Goal: Transaction & Acquisition: Purchase product/service

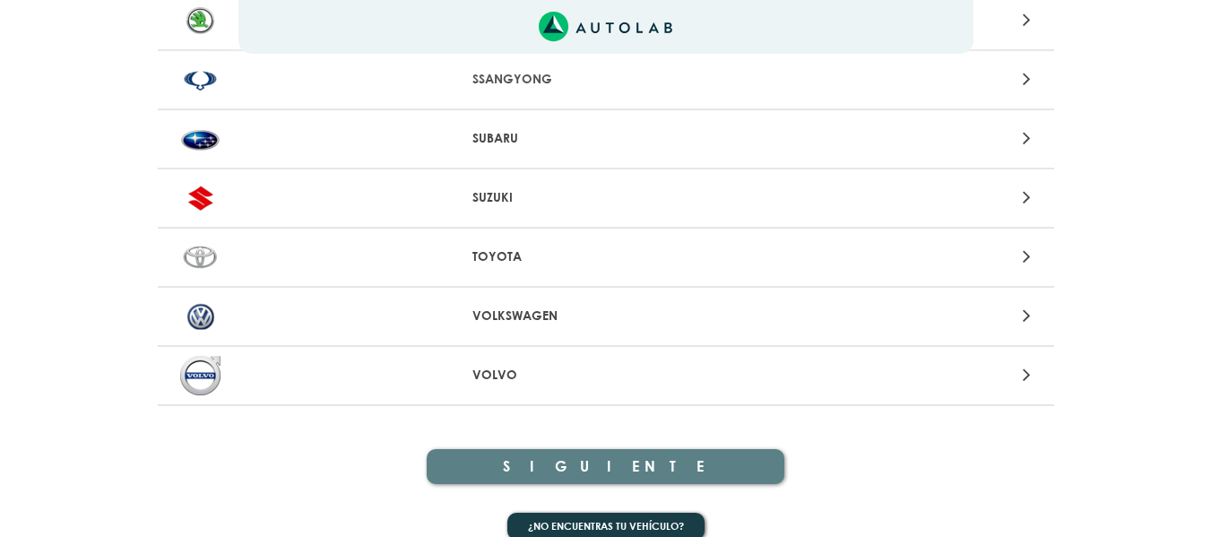
scroll to position [1965, 0]
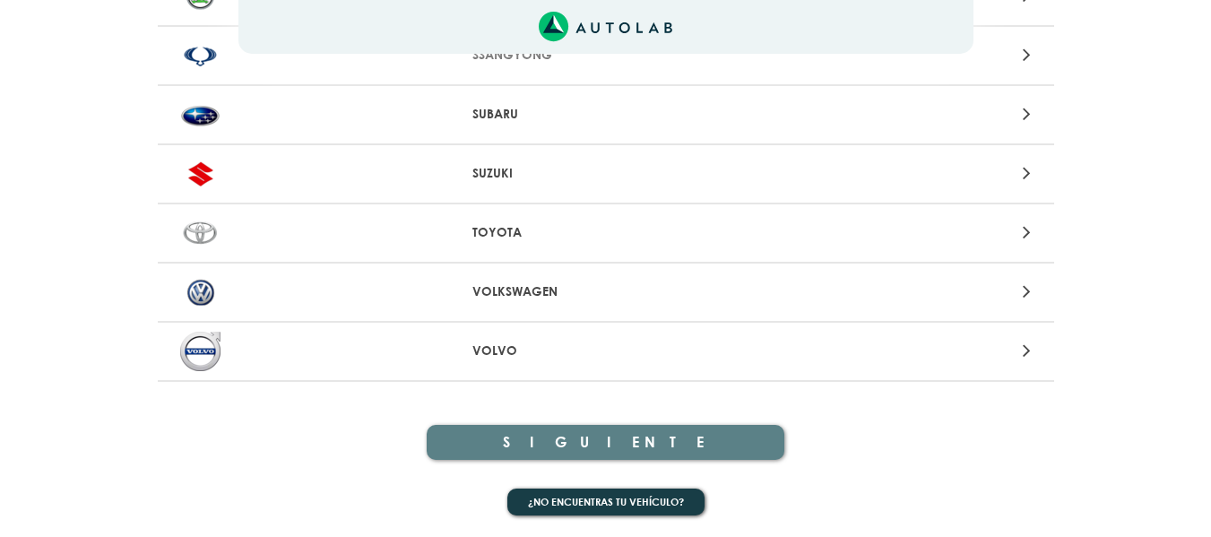
click at [558, 230] on p "TOYOTA" at bounding box center [605, 232] width 266 height 19
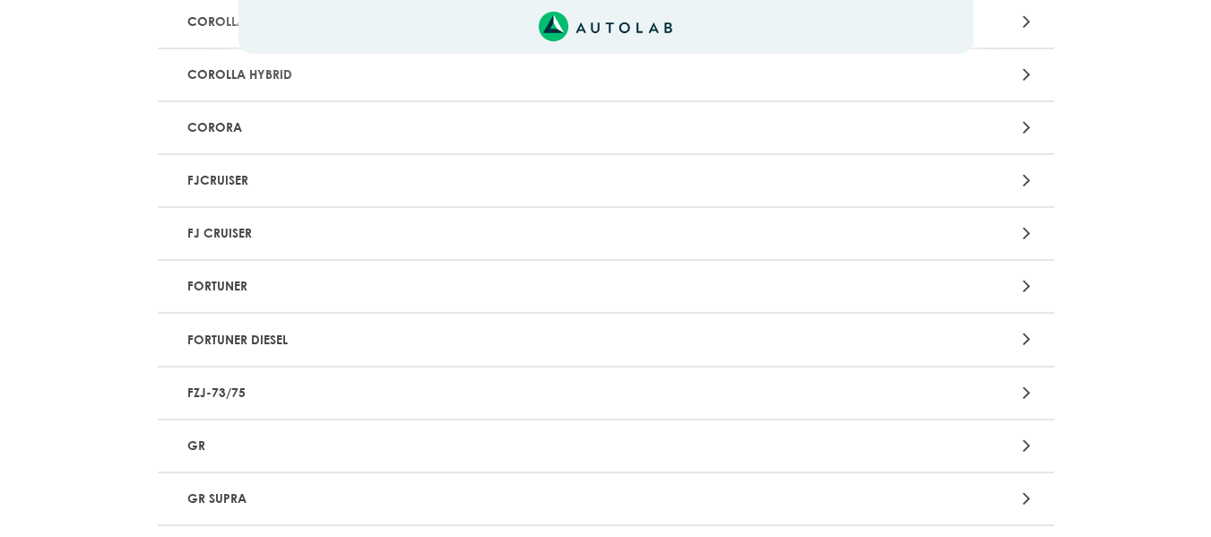
scroll to position [986, 0]
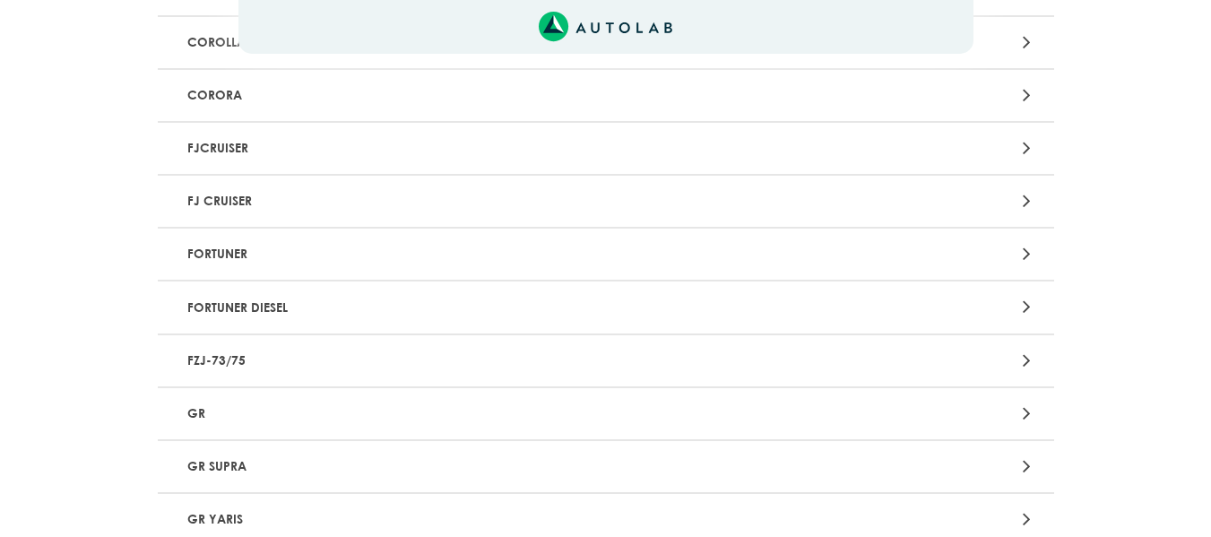
click at [481, 247] on p "FORTUNER" at bounding box center [459, 254] width 559 height 33
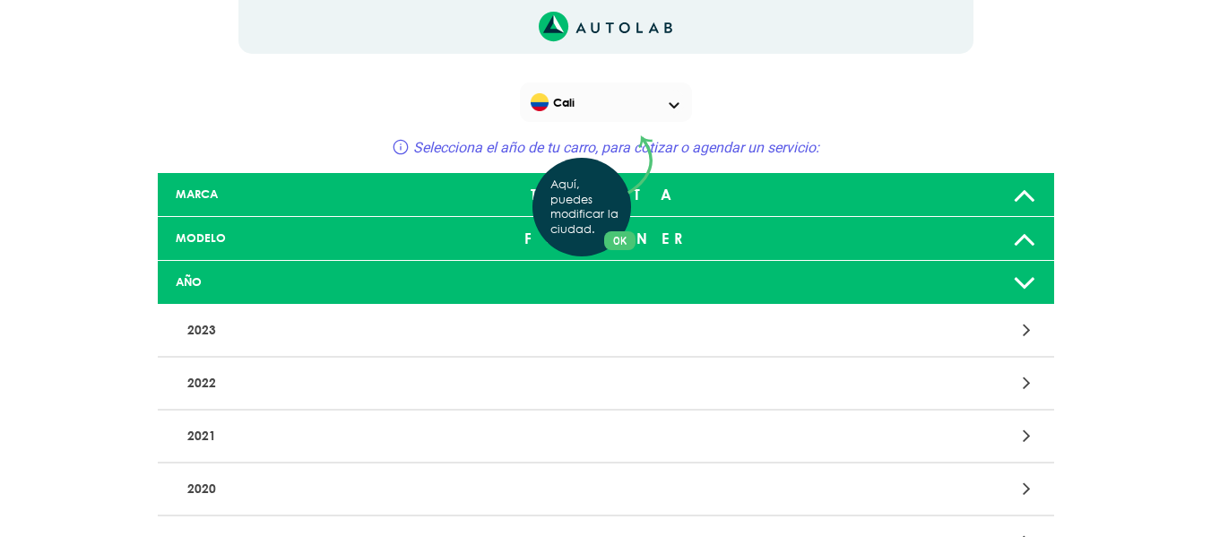
click at [316, 452] on div "Aquí, puedes modificar la ciudad. OK .aex,.bex{fill:none!important;stroke:#50c4…" at bounding box center [605, 268] width 1211 height 537
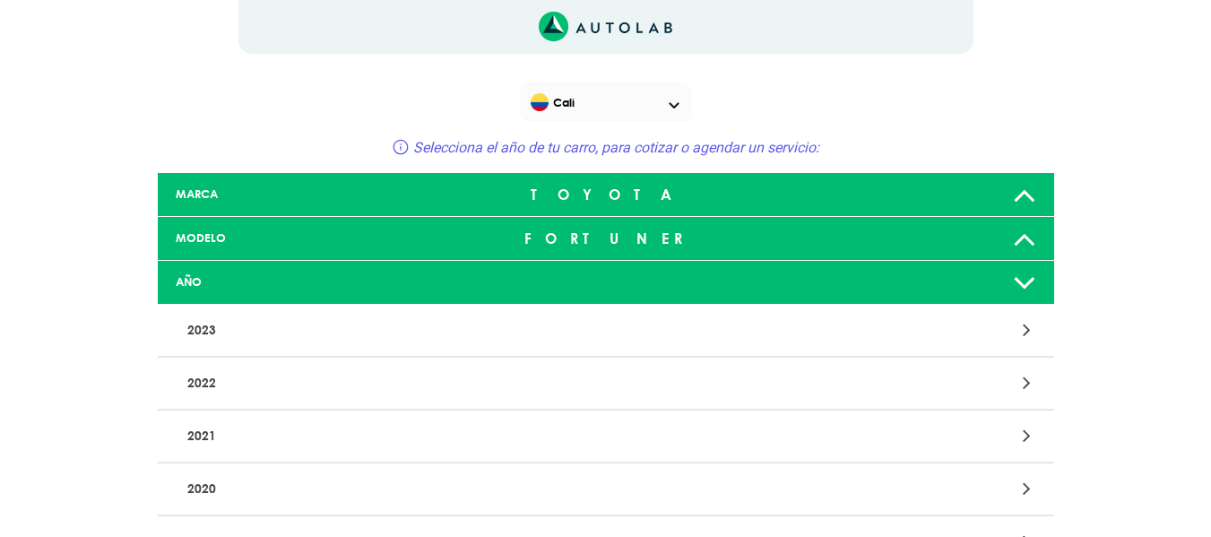
click at [308, 432] on p "2021" at bounding box center [459, 436] width 559 height 33
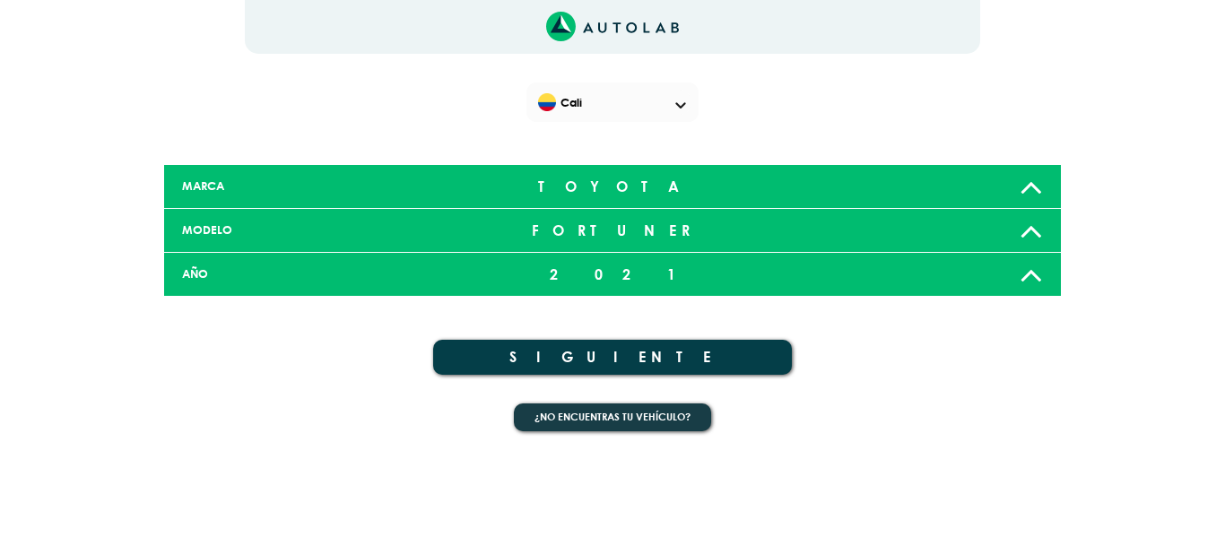
click at [640, 354] on button "SIGUIENTE" at bounding box center [612, 357] width 359 height 35
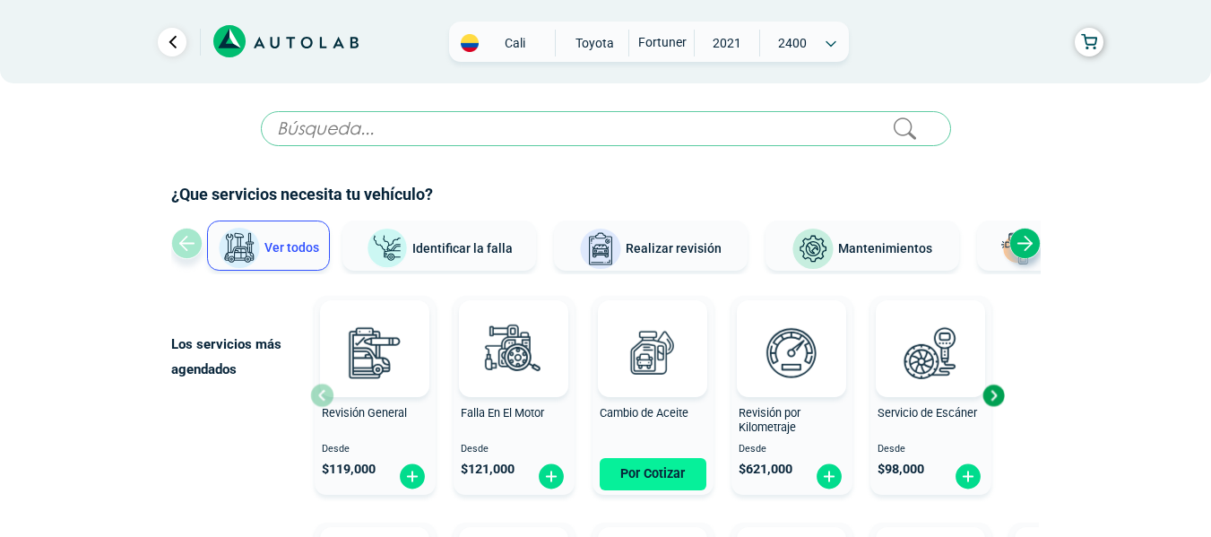
click at [659, 470] on button "Por Cotizar" at bounding box center [653, 474] width 107 height 32
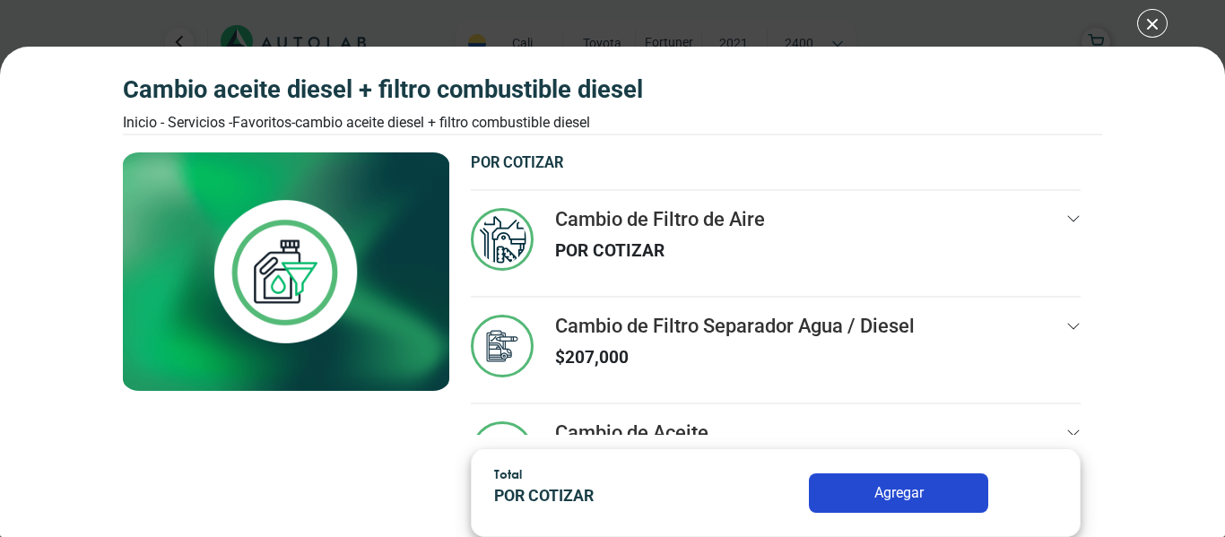
click at [1066, 222] on icon at bounding box center [1073, 219] width 14 height 14
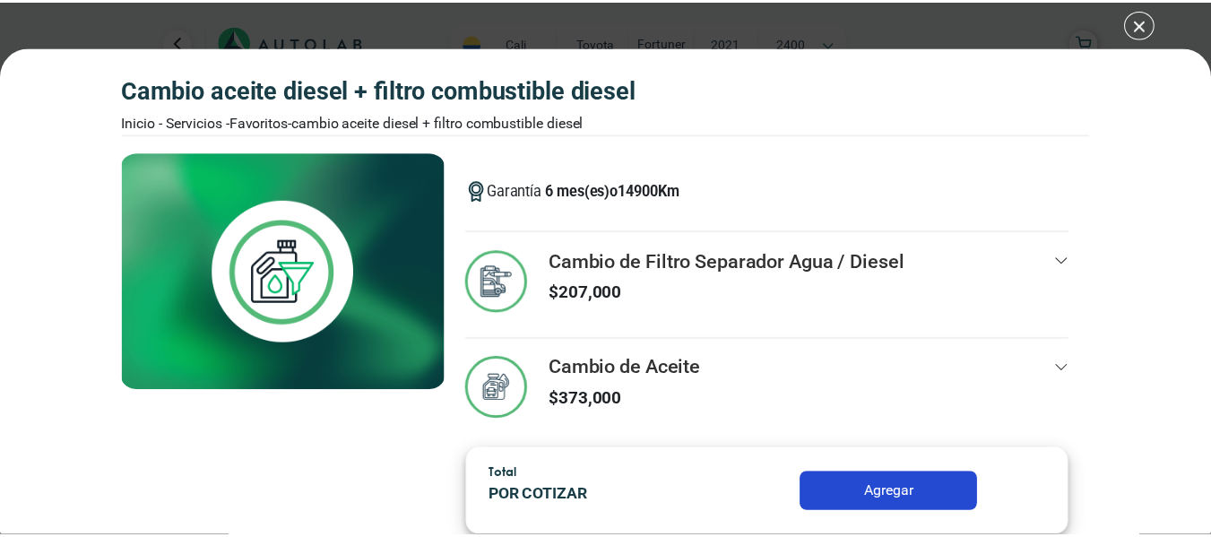
scroll to position [142, 0]
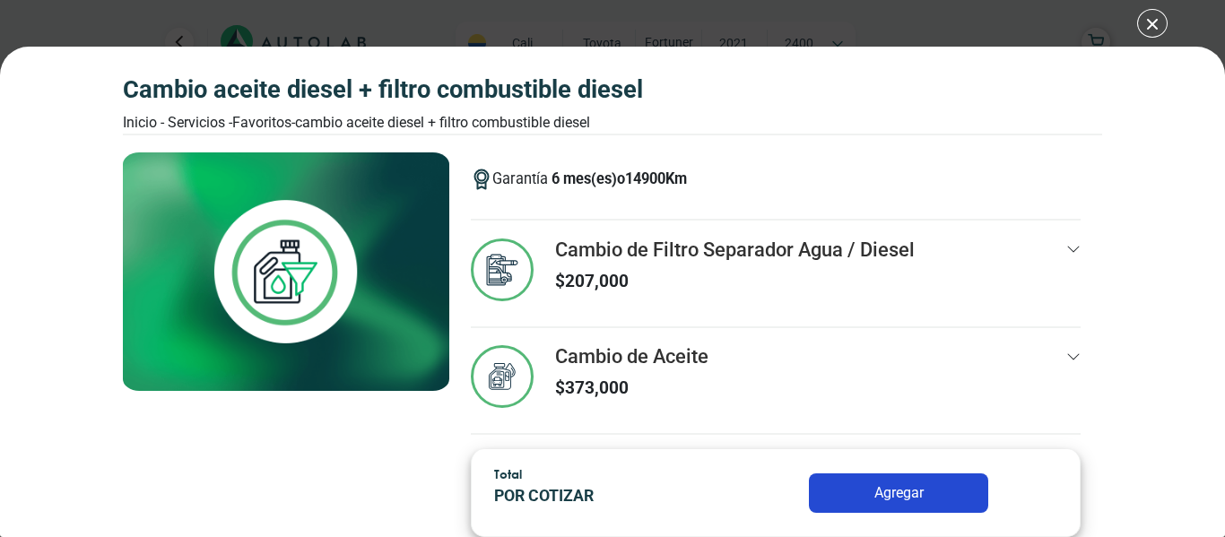
click at [874, 486] on button "Agregar" at bounding box center [898, 492] width 179 height 39
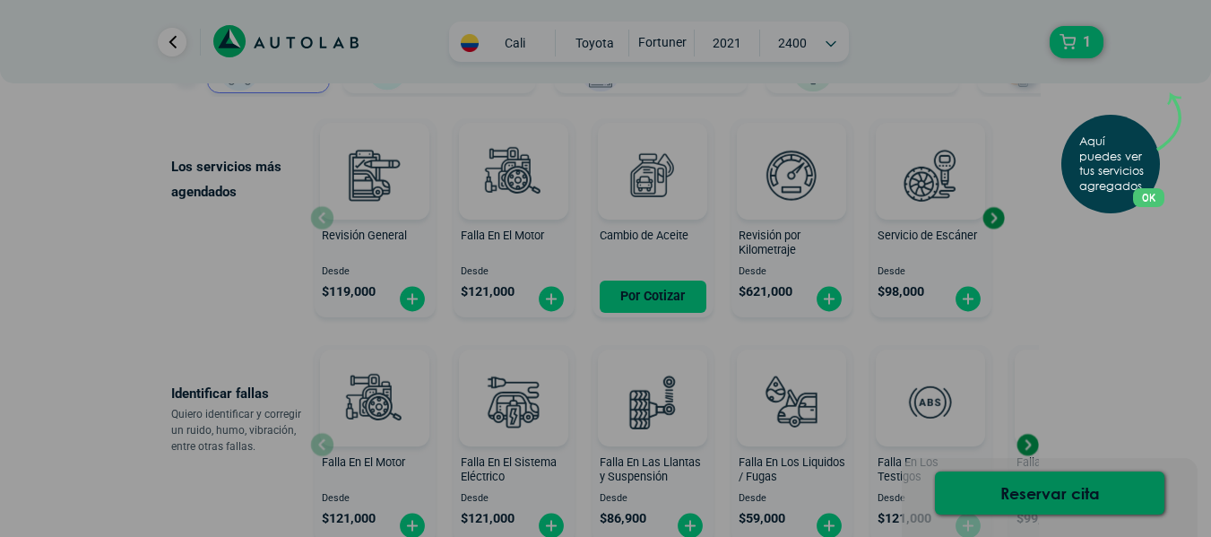
scroll to position [179, 0]
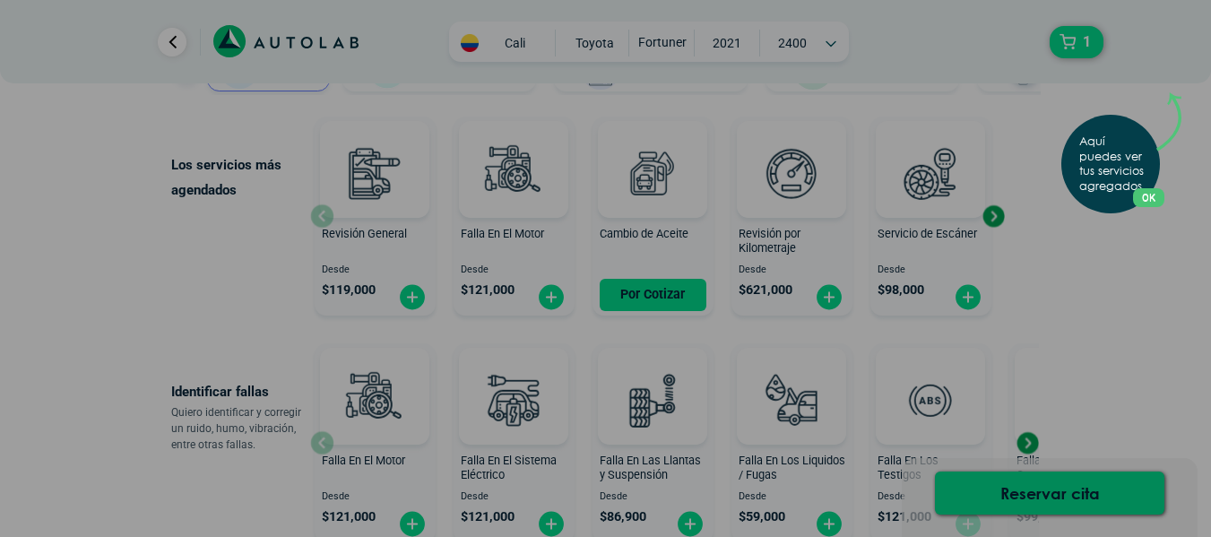
click at [1117, 333] on div "Aquí puedes ver tus servicios agregados. OK .aex,.bex{fill:none!important;strok…" at bounding box center [605, 268] width 1211 height 537
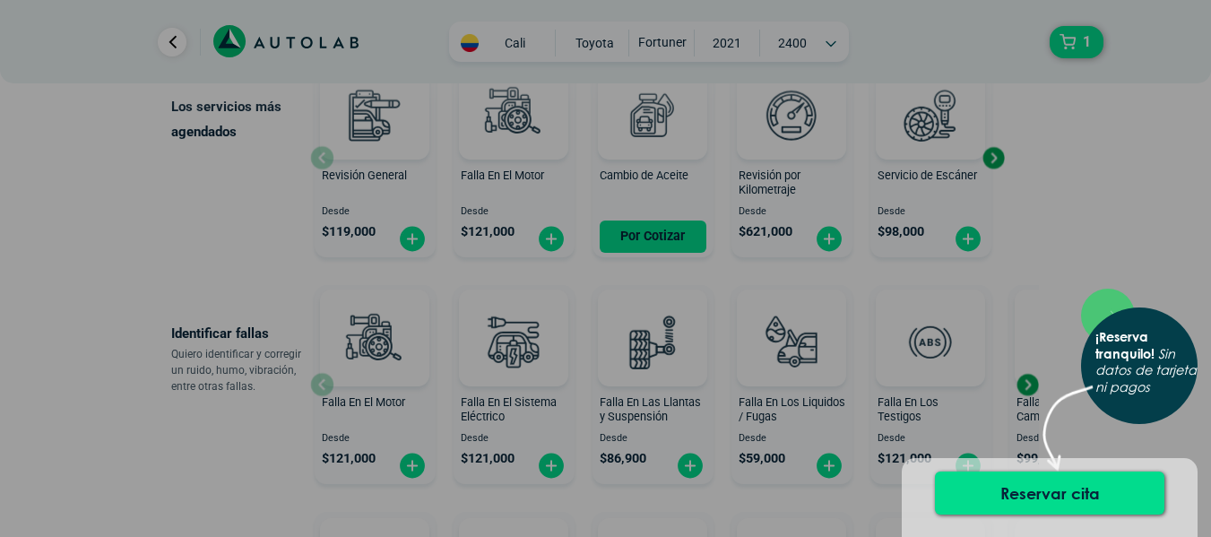
scroll to position [269, 0]
